Goal: Communication & Community: Ask a question

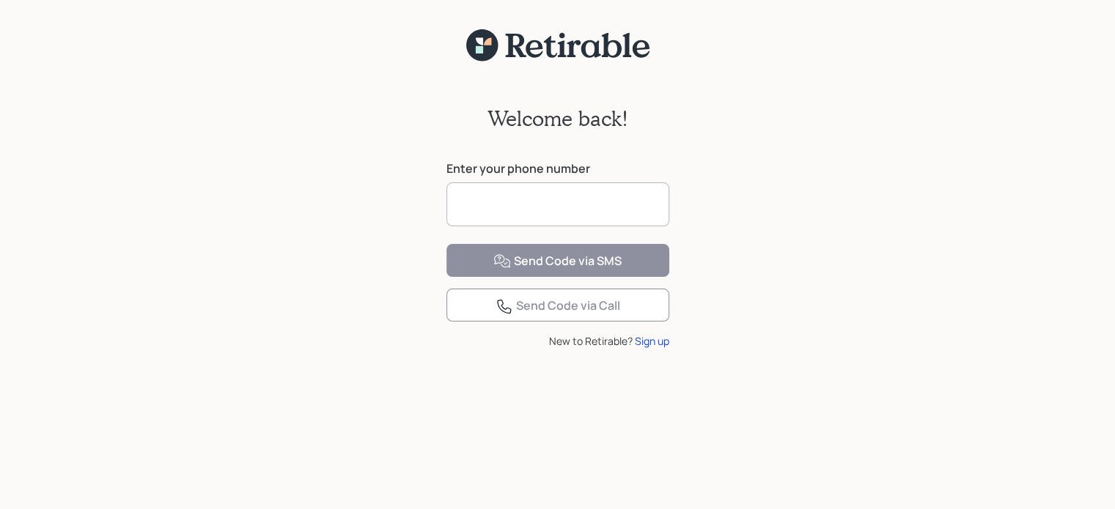
click at [471, 198] on input at bounding box center [557, 205] width 223 height 44
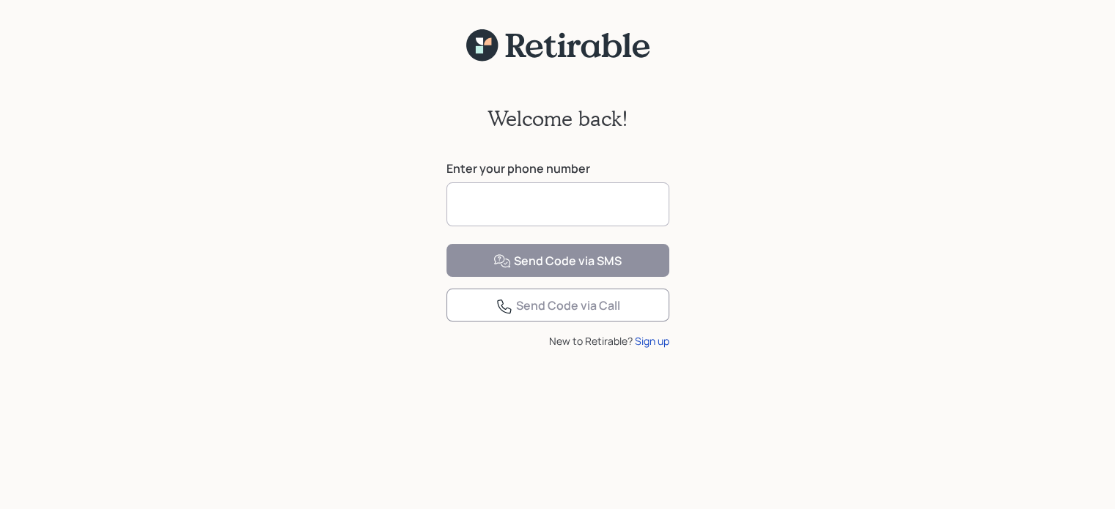
click at [471, 198] on input at bounding box center [557, 205] width 223 height 44
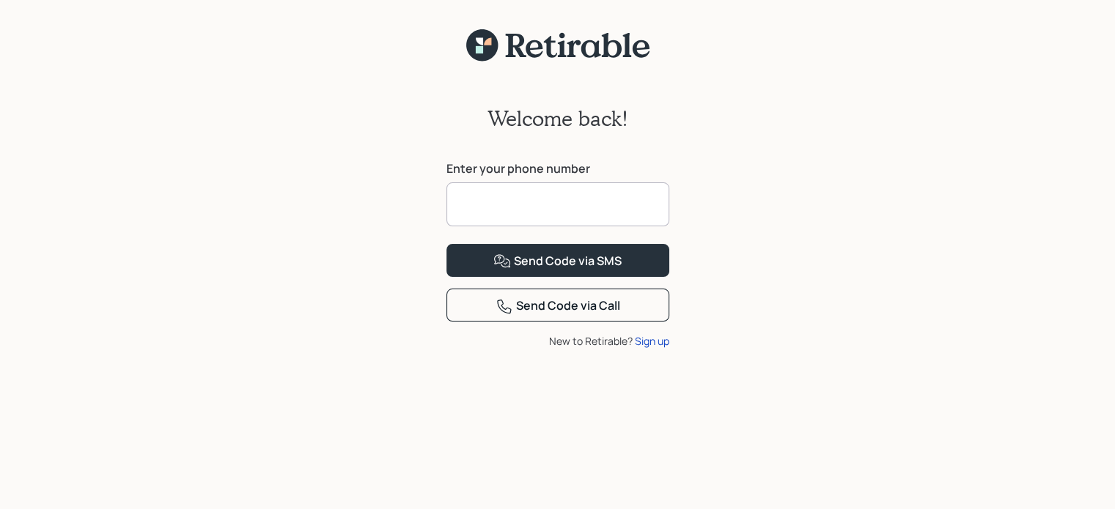
click at [471, 198] on input at bounding box center [557, 205] width 223 height 44
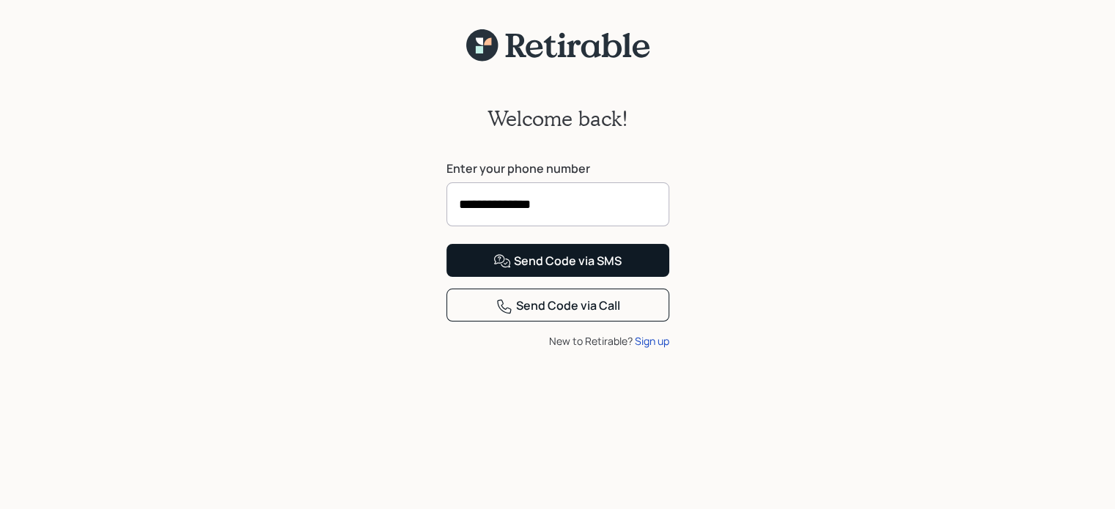
type input "**********"
click at [534, 270] on div "Send Code via SMS" at bounding box center [557, 262] width 128 height 18
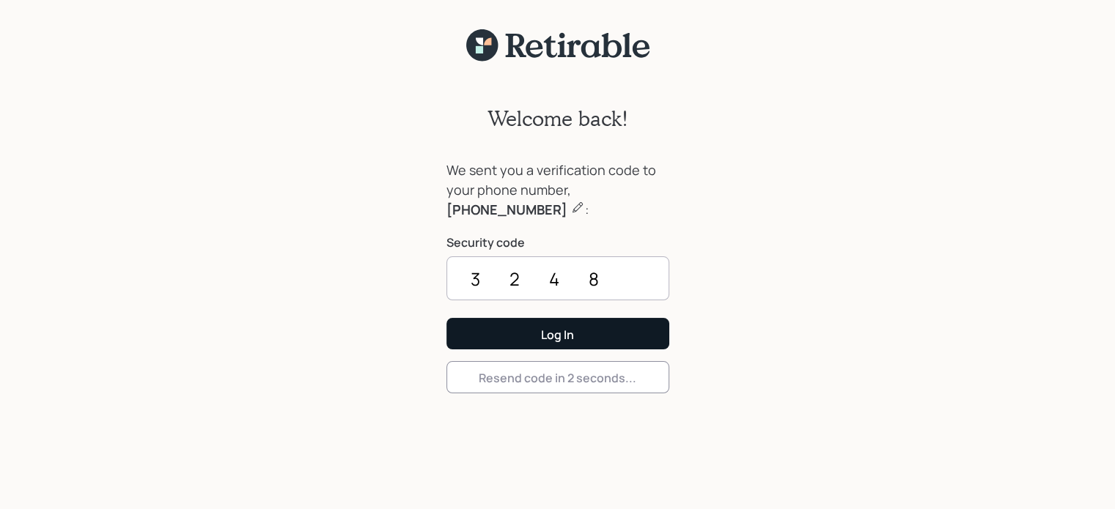
type input "3248"
click at [541, 328] on div "Log In" at bounding box center [557, 335] width 33 height 16
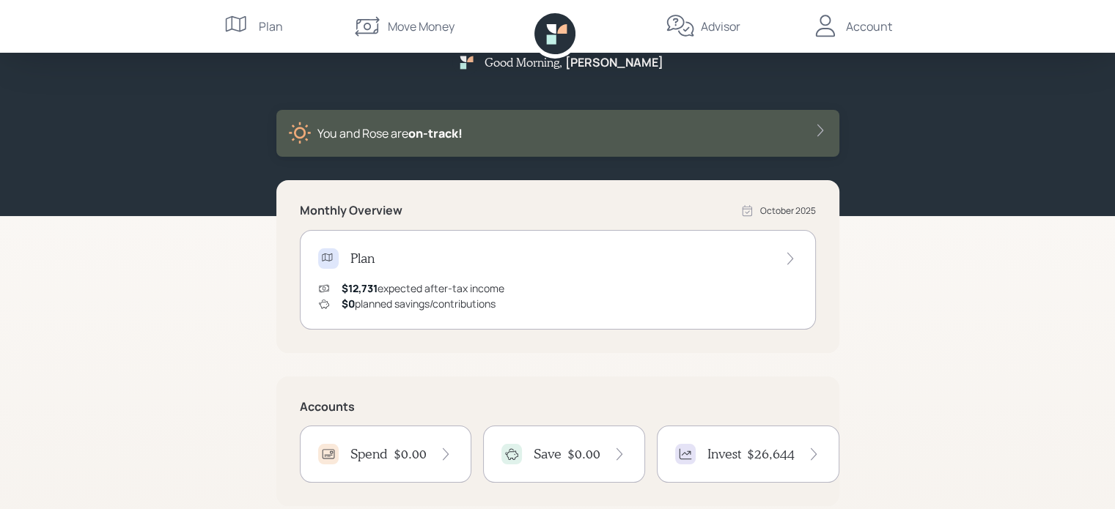
scroll to position [29, 0]
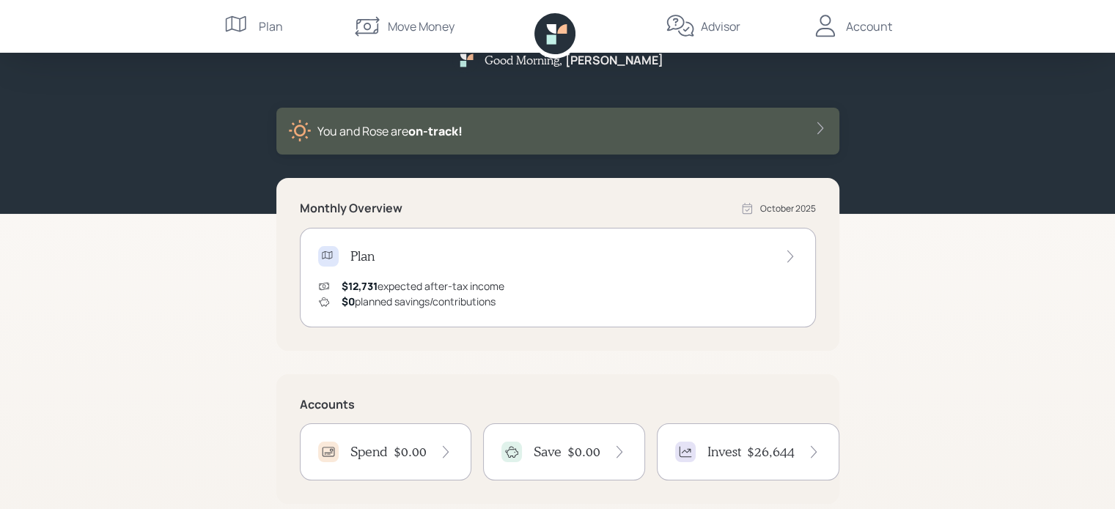
click at [721, 23] on div "Advisor" at bounding box center [721, 27] width 40 height 18
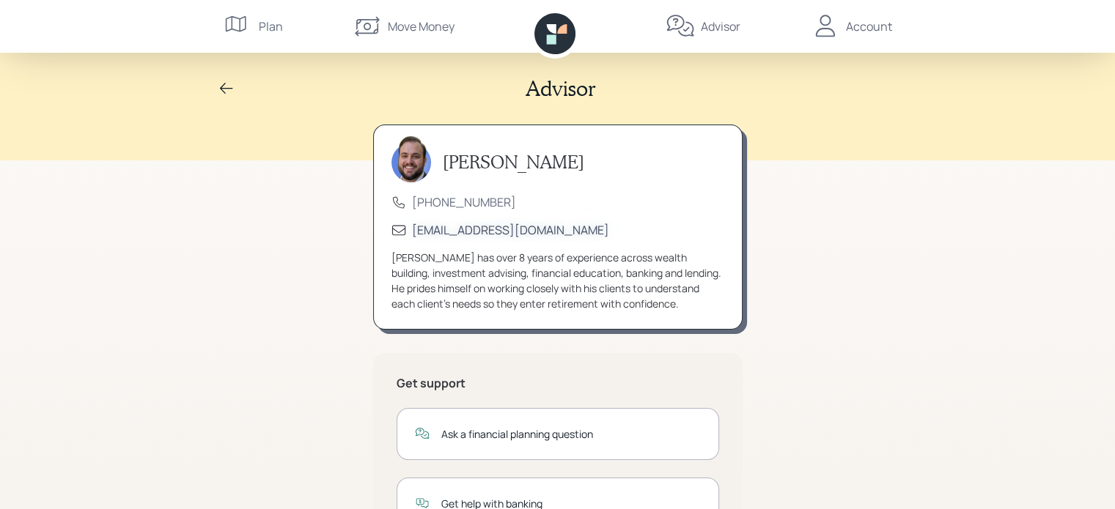
click at [441, 227] on div "[EMAIL_ADDRESS][DOMAIN_NAME]" at bounding box center [510, 230] width 197 height 16
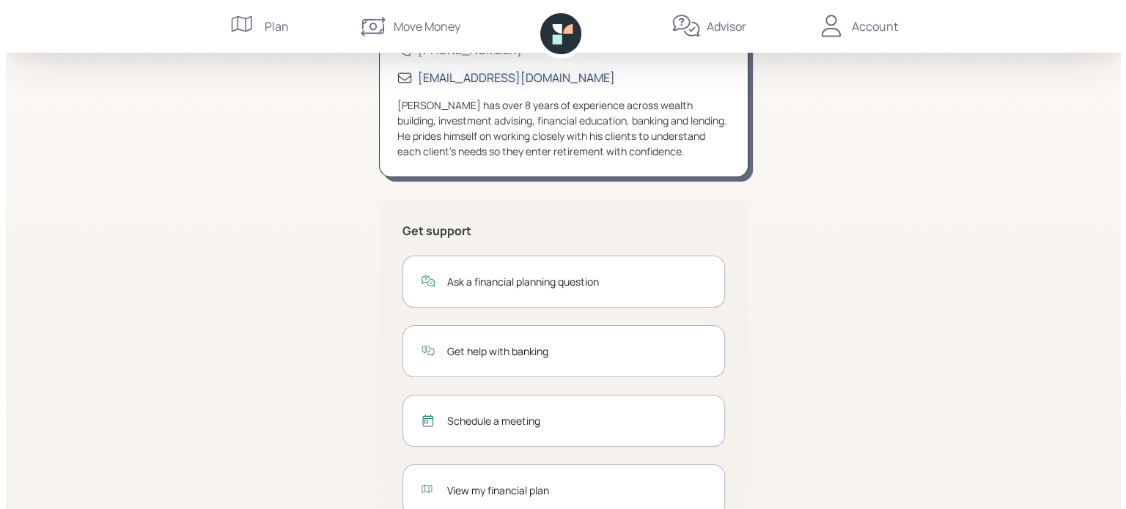
scroll to position [205, 0]
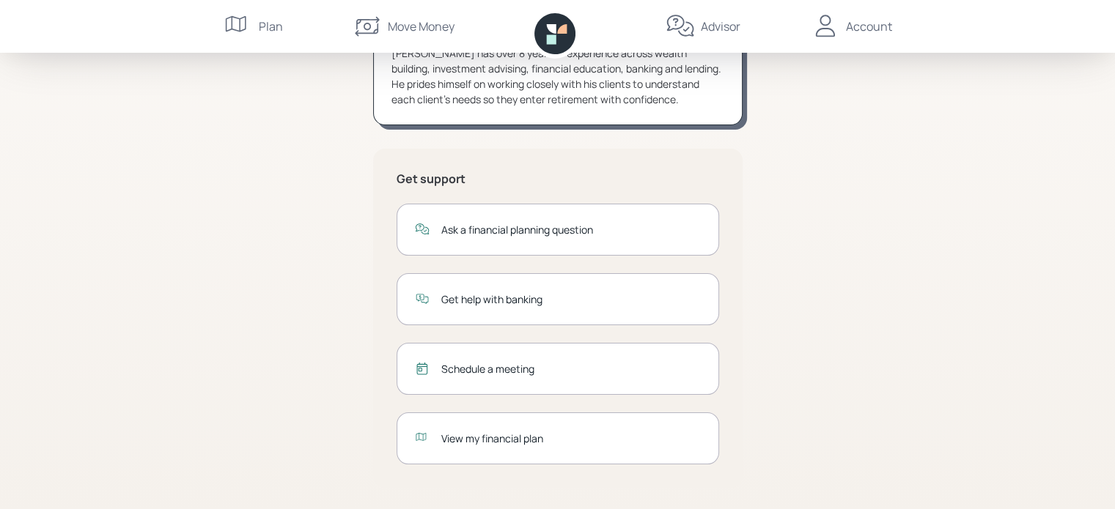
click at [468, 232] on div "Ask a financial planning question" at bounding box center [571, 229] width 260 height 15
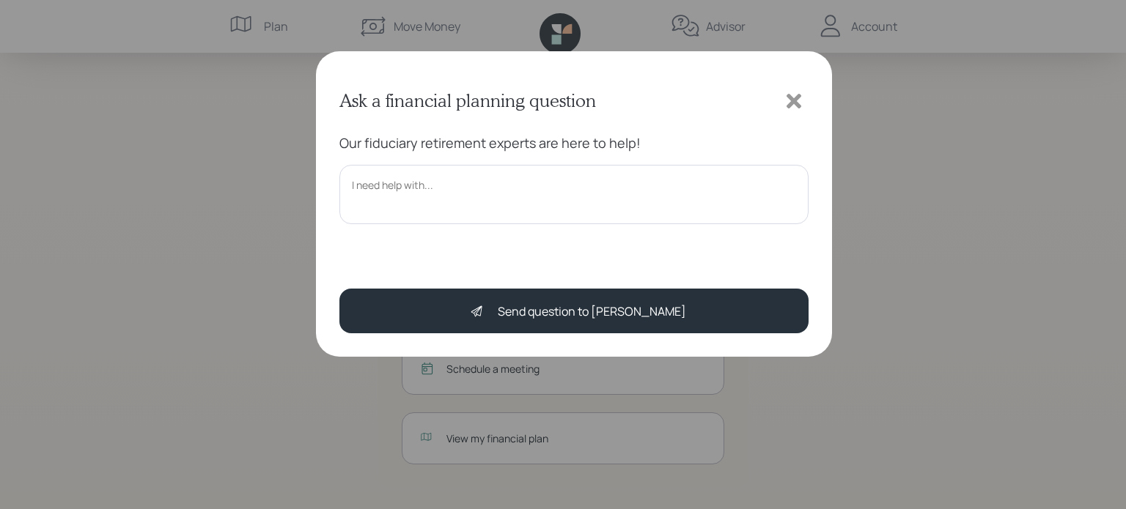
click at [411, 199] on textarea at bounding box center [573, 194] width 469 height 59
click at [556, 183] on textarea at bounding box center [573, 194] width 469 height 59
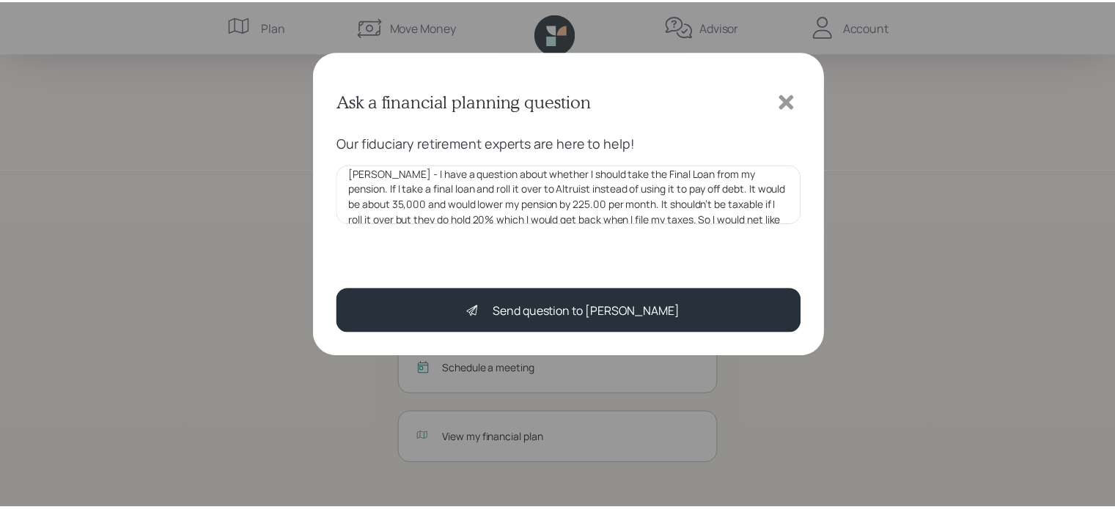
scroll to position [29, 0]
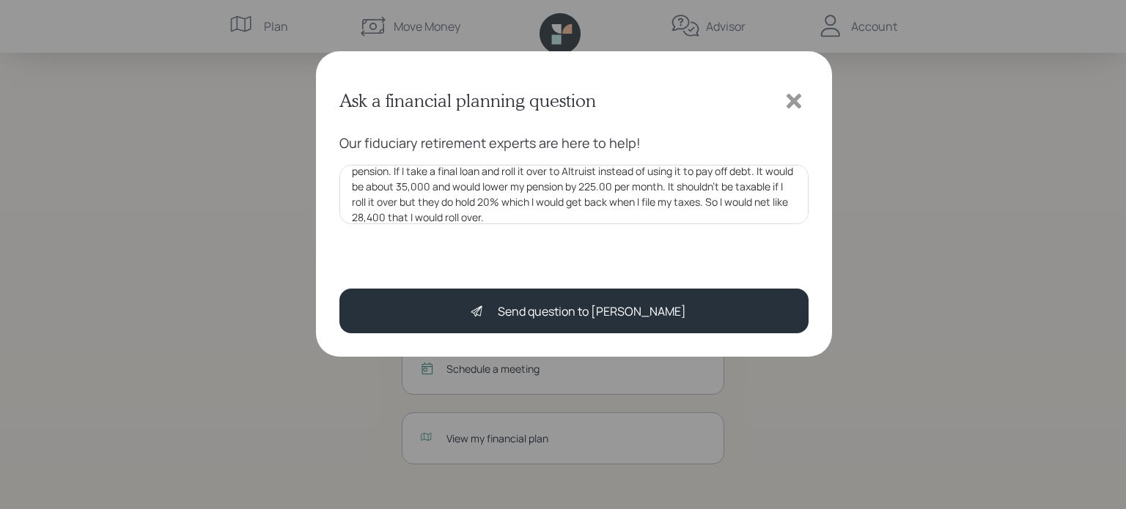
type textarea "[PERSON_NAME] - I have a question about whether I should take the Final Loan fr…"
click at [789, 103] on icon at bounding box center [794, 101] width 15 height 15
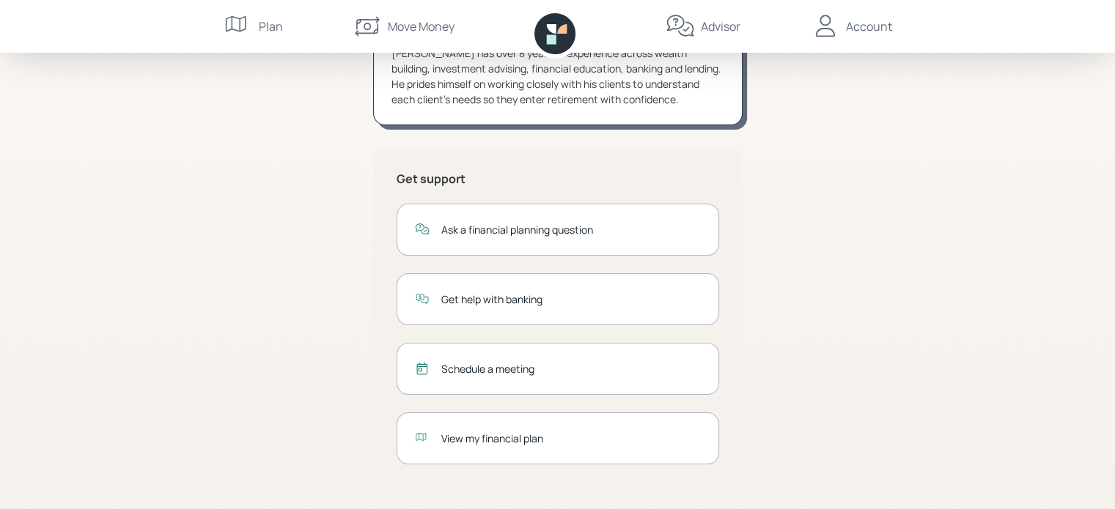
click at [827, 166] on div "[PERSON_NAME] [PHONE_NUMBER] [EMAIL_ADDRESS][DOMAIN_NAME] [PERSON_NAME] has ove…" at bounding box center [557, 216] width 563 height 592
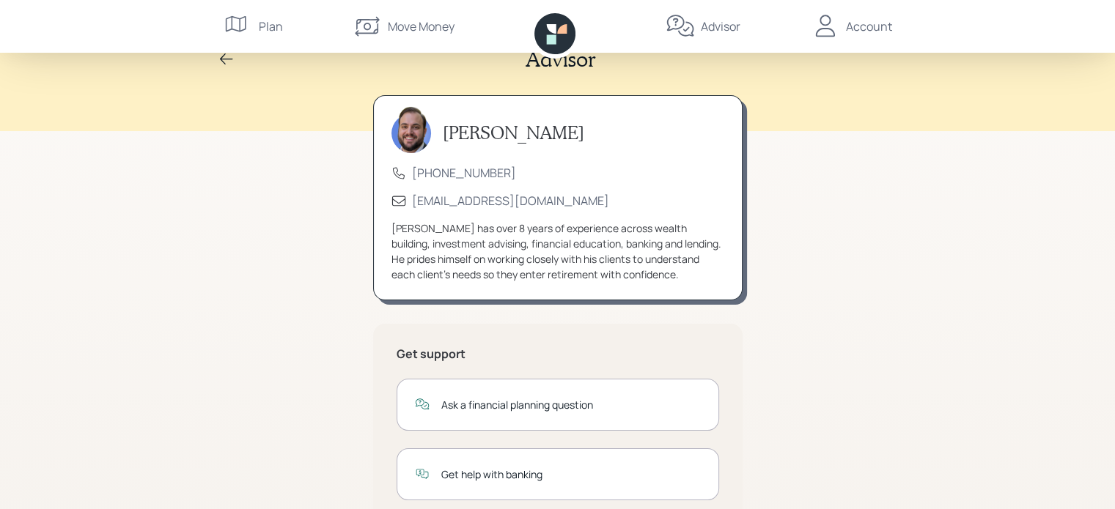
click at [467, 400] on div "Ask a financial planning question" at bounding box center [571, 404] width 260 height 15
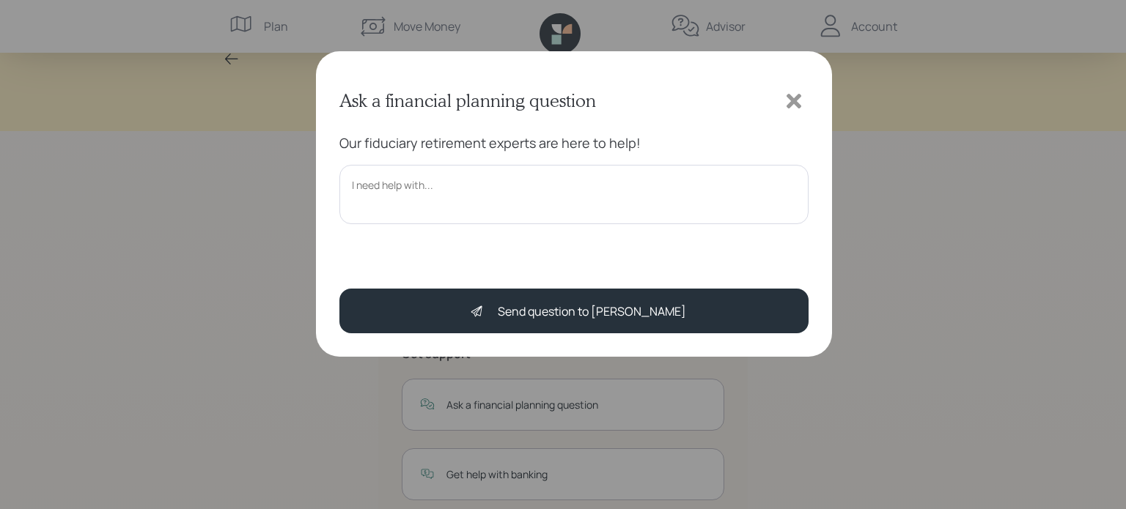
click at [385, 213] on textarea at bounding box center [573, 194] width 469 height 59
click at [385, 213] on textarea "I" at bounding box center [573, 194] width 469 height 59
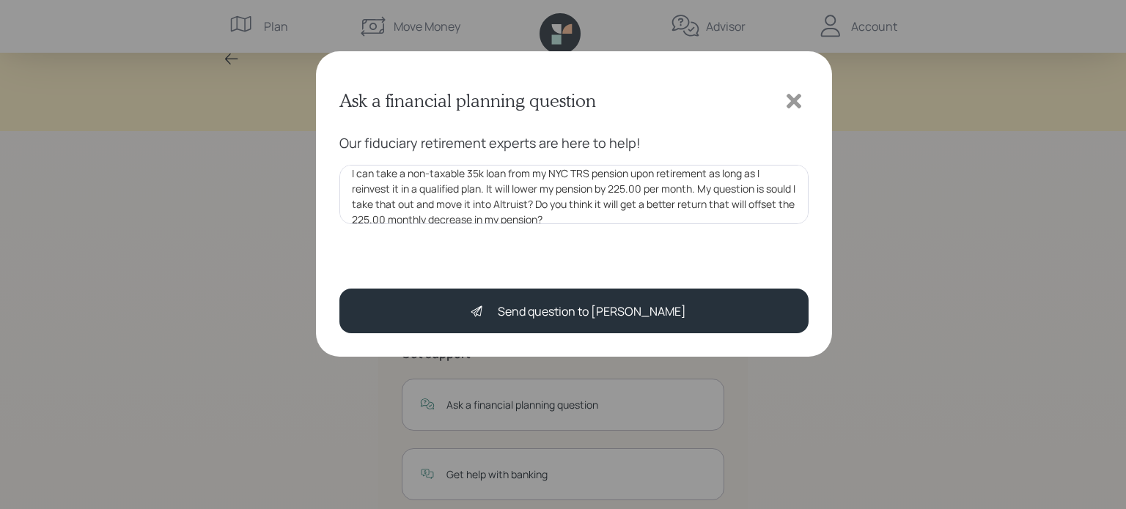
scroll to position [0, 0]
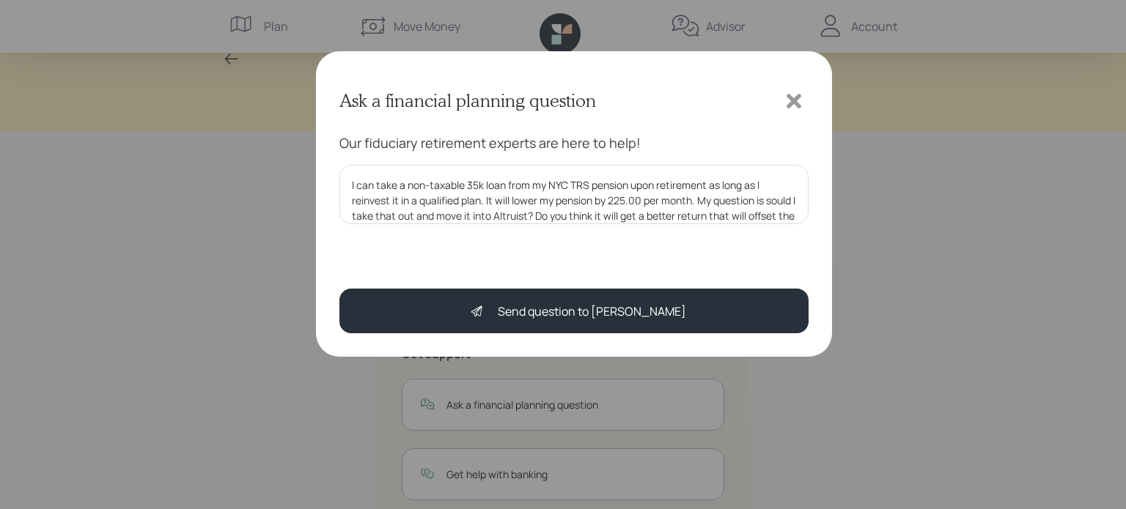
drag, startPoint x: 405, startPoint y: 172, endPoint x: 463, endPoint y: 176, distance: 58.0
click at [463, 176] on textarea "I can take a non-taxable 35k loan from my NYC TRS pension upon retirement as lo…" at bounding box center [573, 194] width 469 height 59
paste textarea "00T925470"
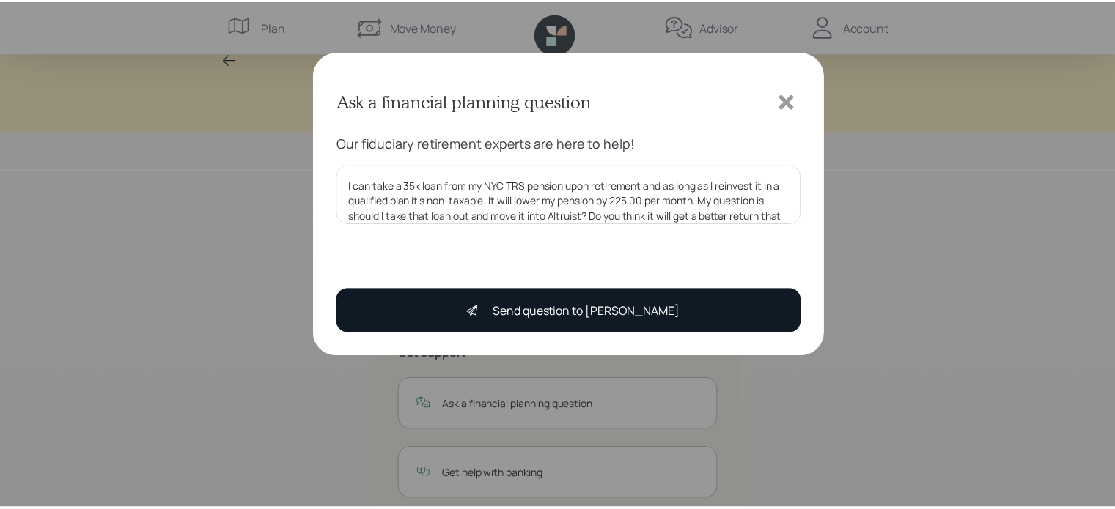
scroll to position [14, 0]
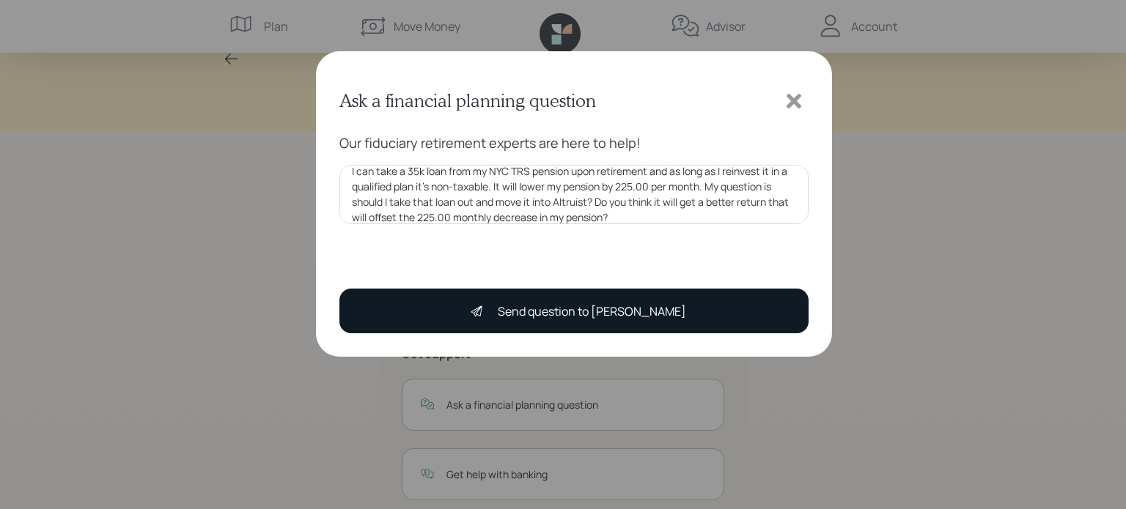
type textarea "I can take a 35k loan from my NYC TRS pension upon retirement and as long as I …"
click at [534, 313] on div "Send question to [PERSON_NAME]" at bounding box center [592, 312] width 188 height 18
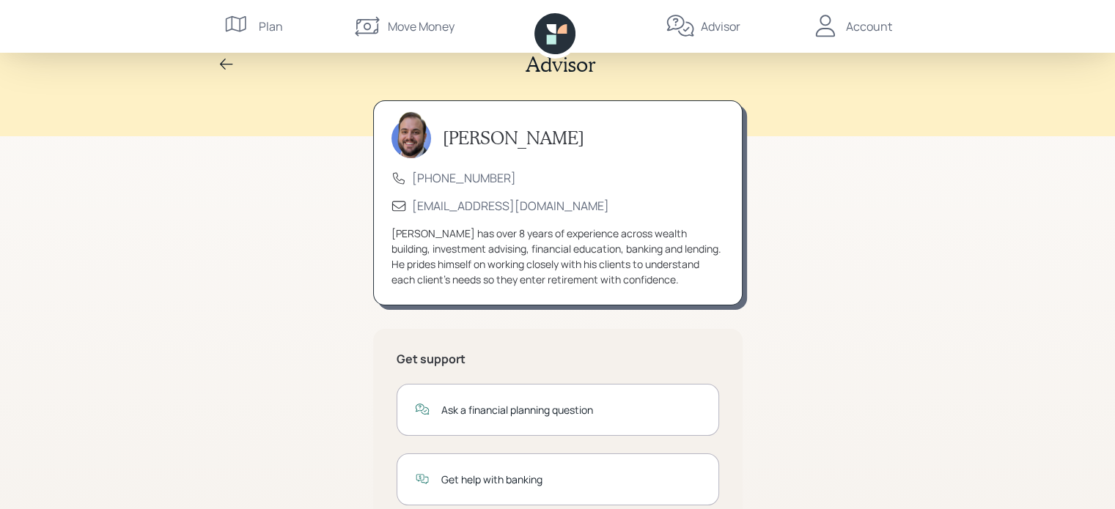
scroll to position [0, 0]
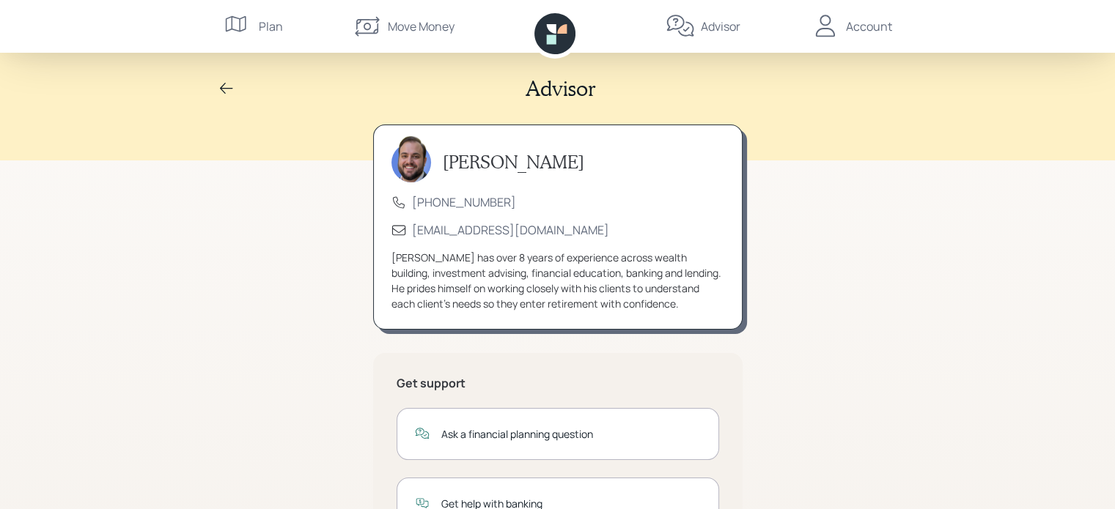
click at [683, 26] on icon at bounding box center [680, 26] width 29 height 29
